Goal: Task Accomplishment & Management: Manage account settings

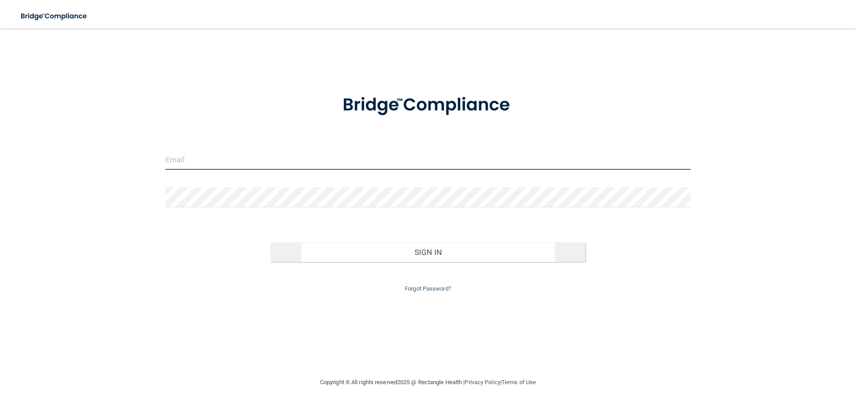
type input "[EMAIL_ADDRESS][DOMAIN_NAME]"
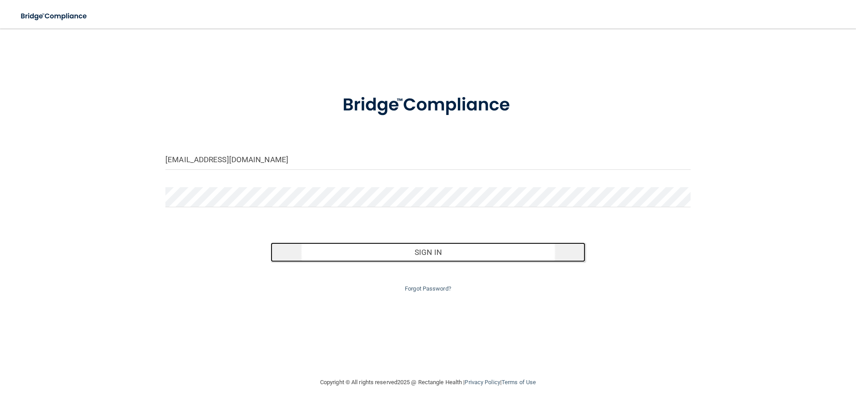
click at [423, 255] on button "Sign In" at bounding box center [428, 253] width 315 height 20
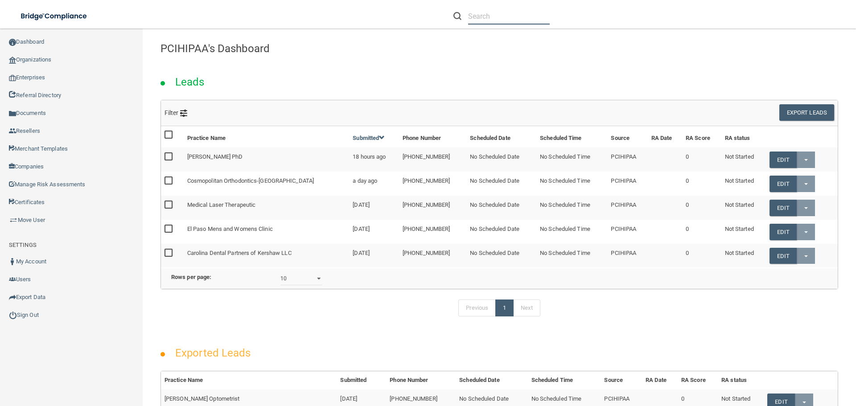
click at [509, 17] on input "text" at bounding box center [509, 16] width 82 height 17
paste input "Manchester Obstetrical Associates, [GEOGRAPHIC_DATA] - [GEOGRAPHIC_DATA]"
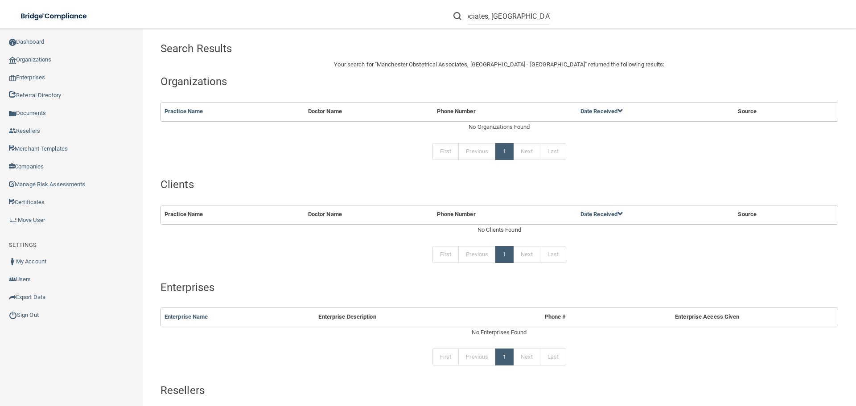
click at [548, 15] on form "Manchester Obstetrical Associates, [GEOGRAPHIC_DATA] - [GEOGRAPHIC_DATA]" at bounding box center [502, 16] width 110 height 17
click at [533, 20] on input "Manchester Obstetrical Associates, [GEOGRAPHIC_DATA] - [GEOGRAPHIC_DATA]" at bounding box center [509, 16] width 82 height 17
drag, startPoint x: 498, startPoint y: 16, endPoint x: 596, endPoint y: 14, distance: 98.6
click at [596, 14] on div "Manchester Obstetrical Associates, [GEOGRAPHIC_DATA]" at bounding box center [606, 16] width 333 height 32
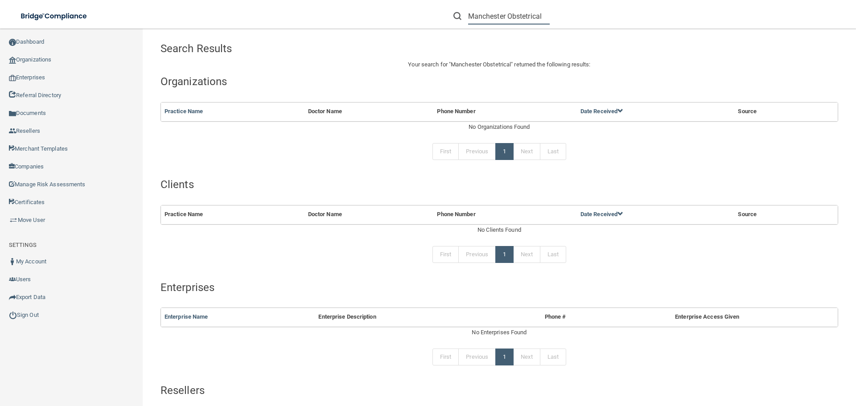
drag, startPoint x: 507, startPoint y: 16, endPoint x: 644, endPoint y: 15, distance: 136.5
click at [642, 15] on div "Manchester Obstetrical" at bounding box center [606, 16] width 333 height 32
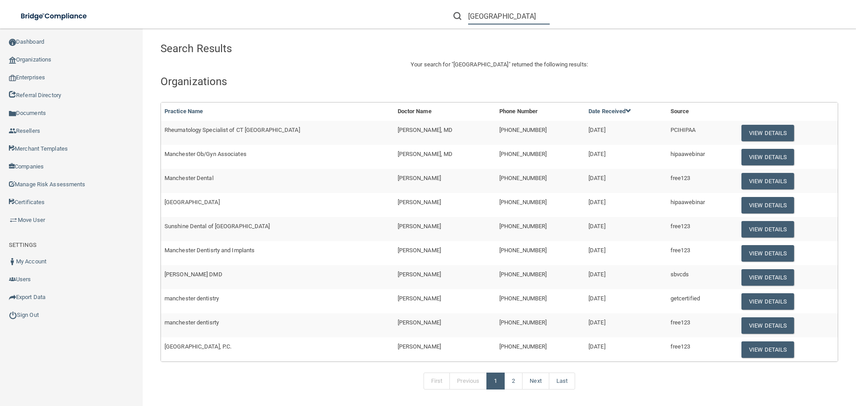
type input "[GEOGRAPHIC_DATA]"
click at [751, 160] on button "View Details" at bounding box center [768, 157] width 53 height 17
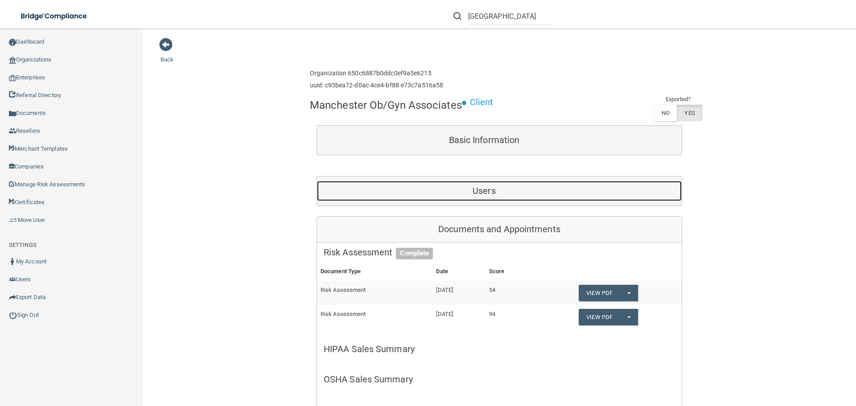
click at [445, 181] on div "Users" at bounding box center [484, 191] width 334 height 20
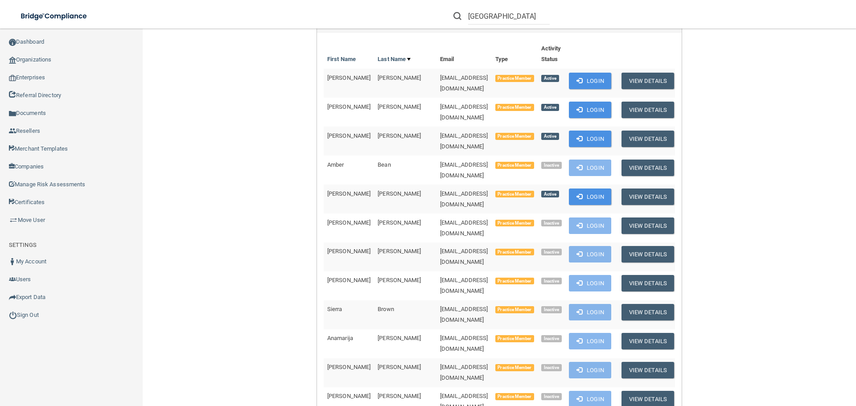
scroll to position [178, 0]
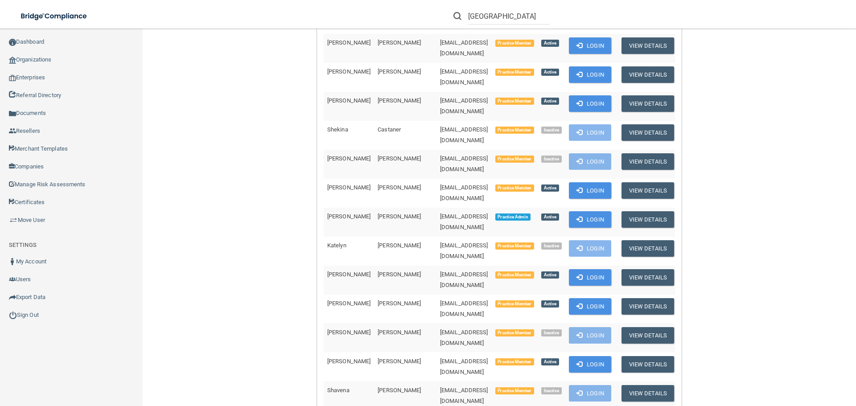
scroll to position [554, 0]
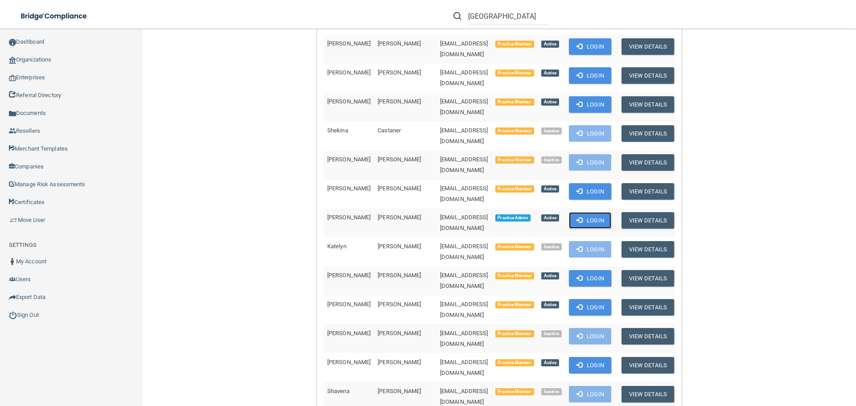
click at [606, 212] on button "Login" at bounding box center [590, 220] width 42 height 17
click at [23, 318] on link "Sign Out" at bounding box center [71, 315] width 143 height 18
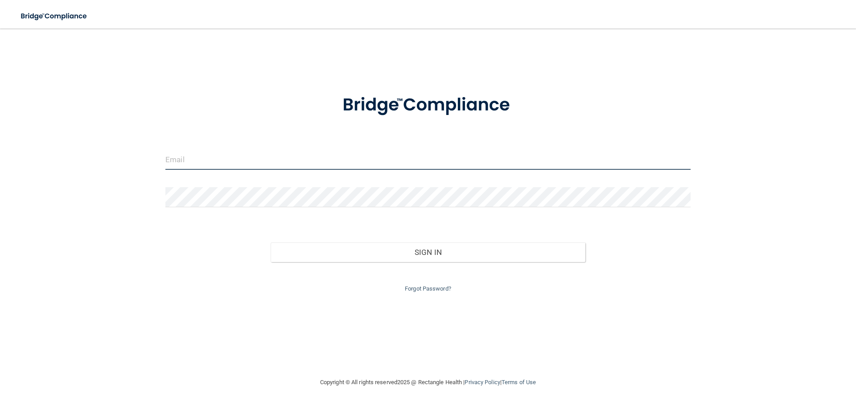
type input "[EMAIL_ADDRESS][DOMAIN_NAME]"
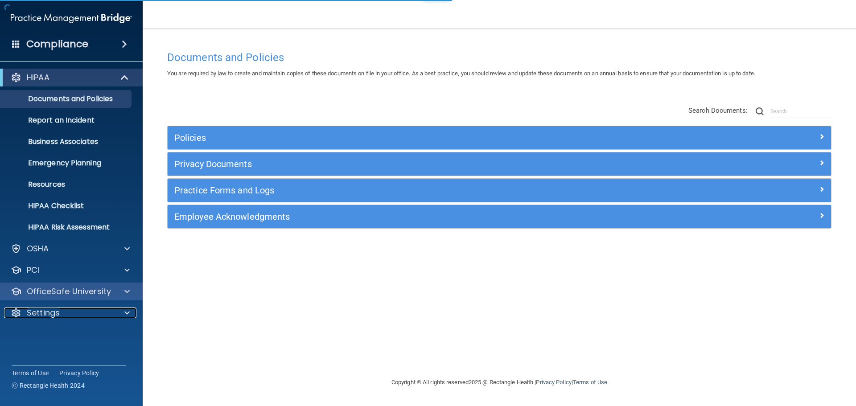
drag, startPoint x: 66, startPoint y: 316, endPoint x: 72, endPoint y: 289, distance: 27.5
click at [66, 317] on div "Settings" at bounding box center [59, 313] width 111 height 11
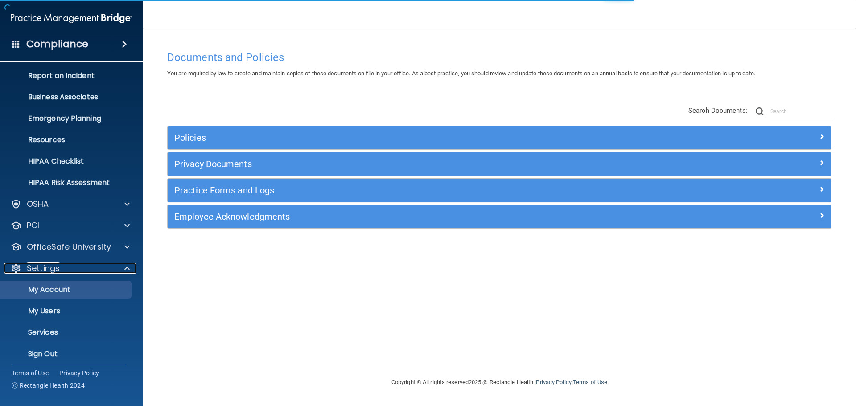
scroll to position [48, 0]
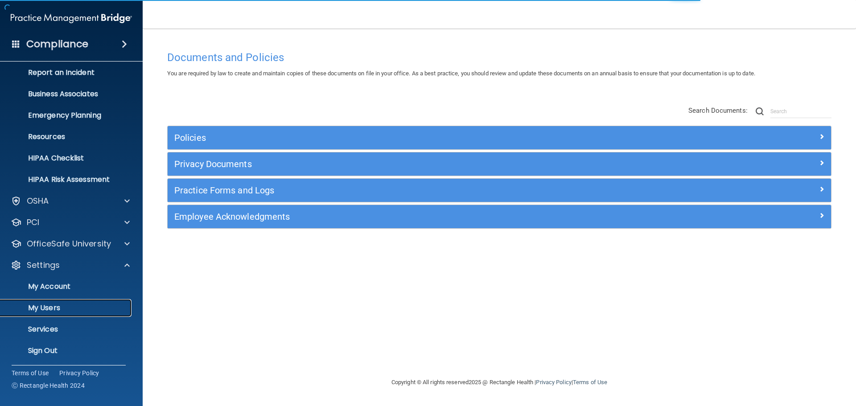
click at [59, 303] on link "My Users" at bounding box center [61, 308] width 140 height 18
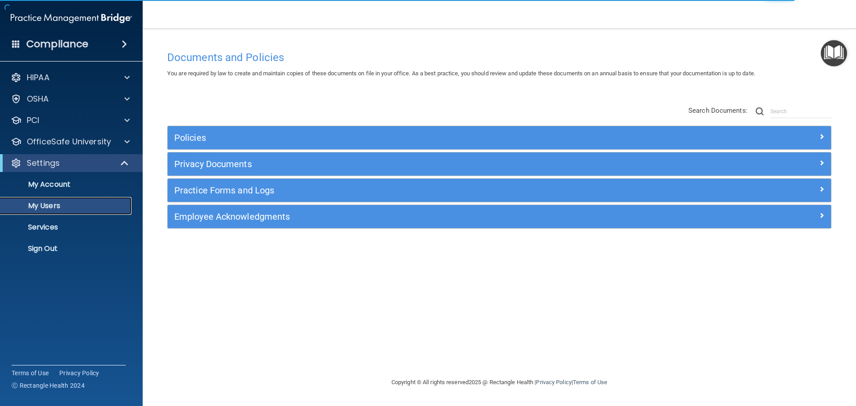
select select "20"
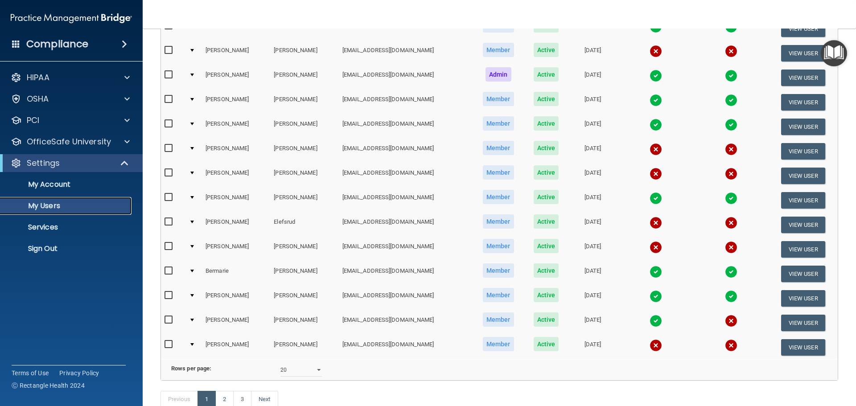
scroll to position [287, 0]
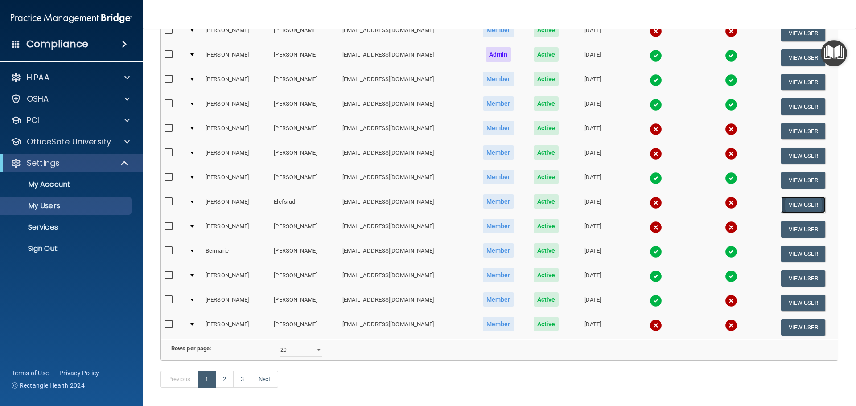
click at [795, 202] on button "View User" at bounding box center [803, 205] width 44 height 17
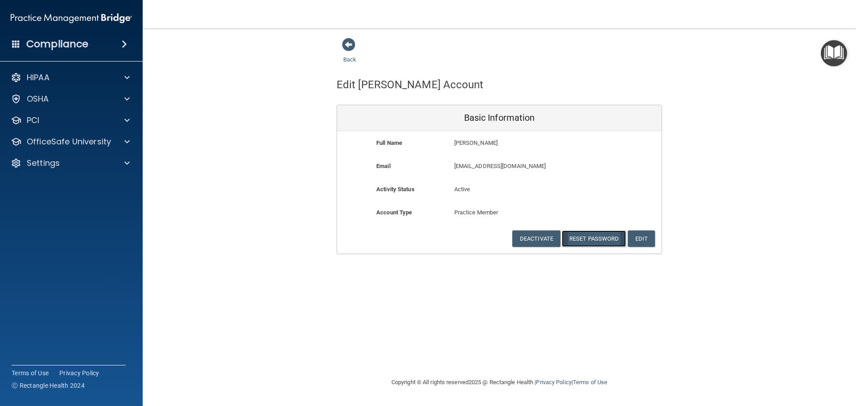
click at [598, 238] on button "Reset Password" at bounding box center [594, 239] width 64 height 17
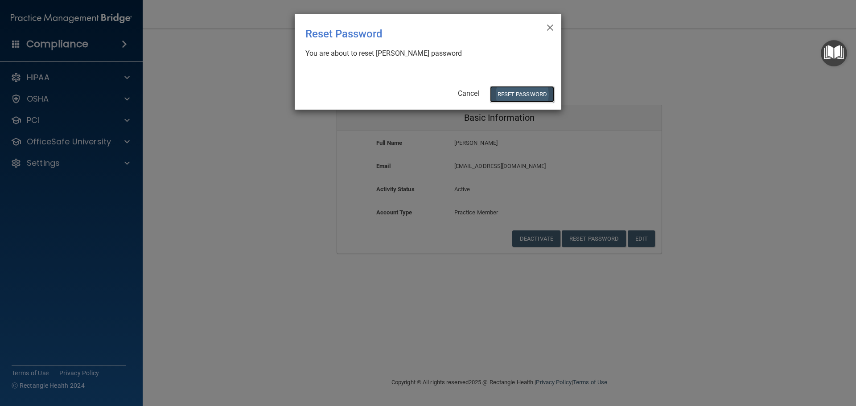
click at [526, 94] on button "Reset Password" at bounding box center [522, 94] width 64 height 17
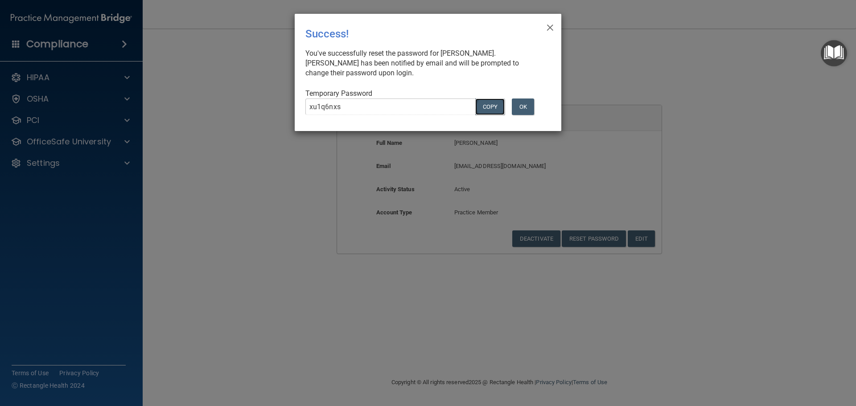
click at [491, 105] on button "COPY" at bounding box center [489, 107] width 29 height 17
click at [524, 104] on button "OK" at bounding box center [523, 107] width 22 height 17
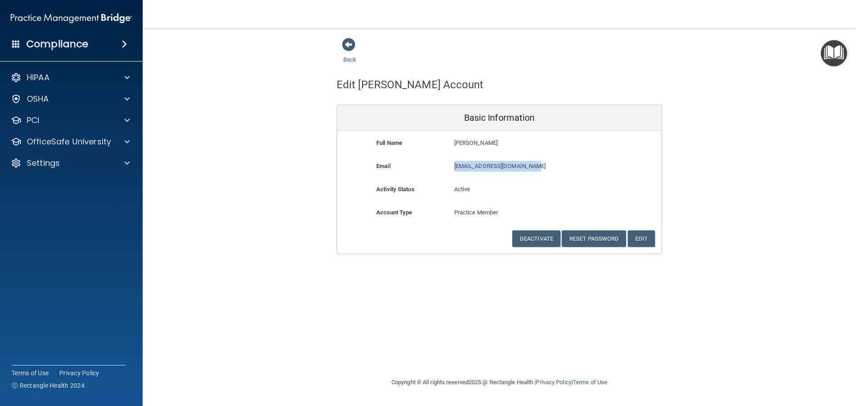
drag, startPoint x: 536, startPoint y: 166, endPoint x: 450, endPoint y: 168, distance: 85.6
click at [450, 168] on div "welefsrud@manchesterob.com welefsrud@manchesterob.com" at bounding box center [526, 169] width 156 height 17
copy p "[EMAIL_ADDRESS][DOMAIN_NAME]"
click at [92, 162] on div "Settings" at bounding box center [59, 163] width 111 height 11
click at [45, 244] on p "Sign Out" at bounding box center [67, 248] width 122 height 9
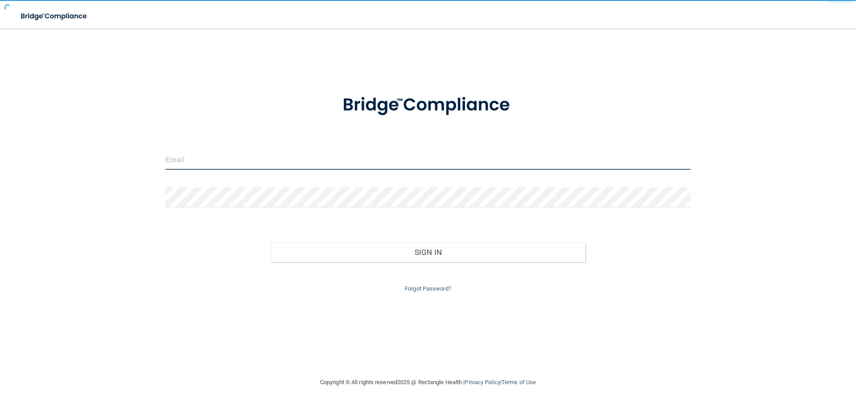
type input "[EMAIL_ADDRESS][DOMAIN_NAME]"
